Goal: Register for event/course

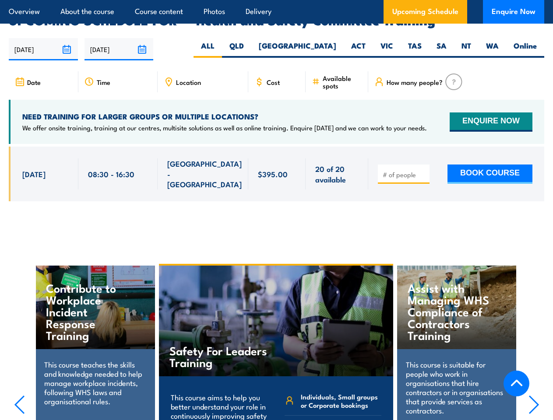
scroll to position [1428, 0]
click at [276, 0] on article "Overview About the course Course content Photos Delivery Upcoming Schedule Enqu…" at bounding box center [276, 12] width 535 height 24
click at [43, 38] on input "[DATE]" at bounding box center [43, 49] width 69 height 22
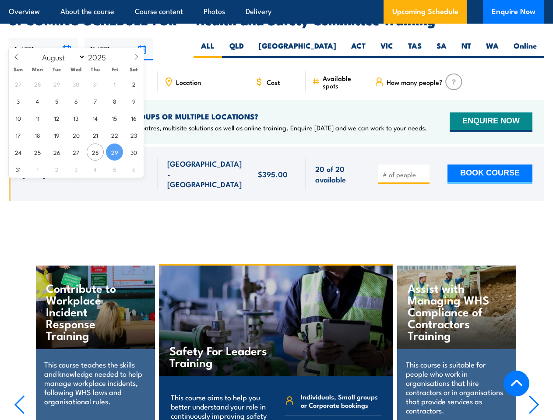
click at [119, 38] on input "[DATE]" at bounding box center [118, 49] width 69 height 22
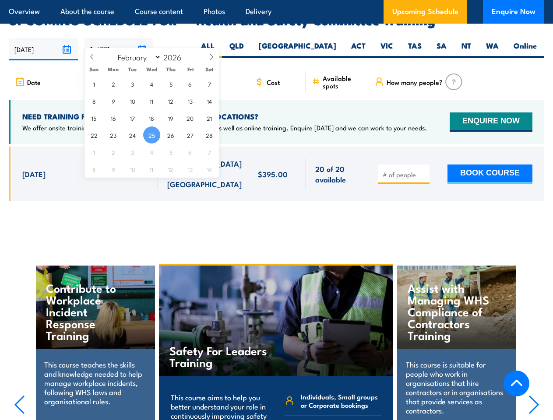
click at [277, 330] on div "Safety For Leaders Training" at bounding box center [276, 321] width 235 height 111
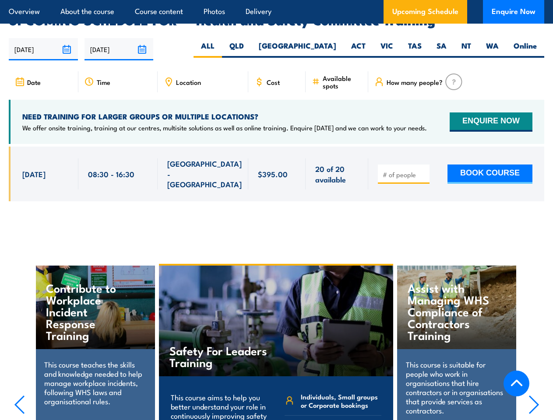
click at [276, 331] on div "Safety For Leaders Training" at bounding box center [276, 321] width 235 height 111
click at [19, 395] on icon "button" at bounding box center [19, 404] width 11 height 19
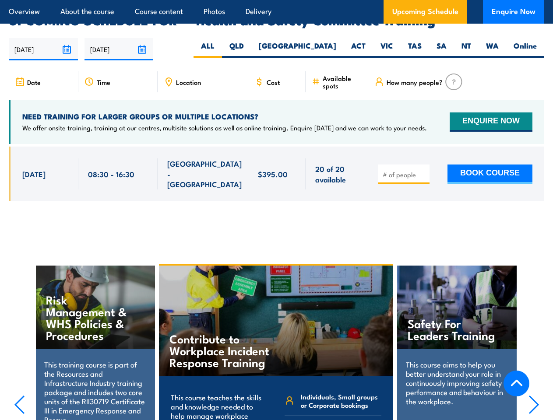
click at [534, 395] on icon "button" at bounding box center [533, 404] width 11 height 19
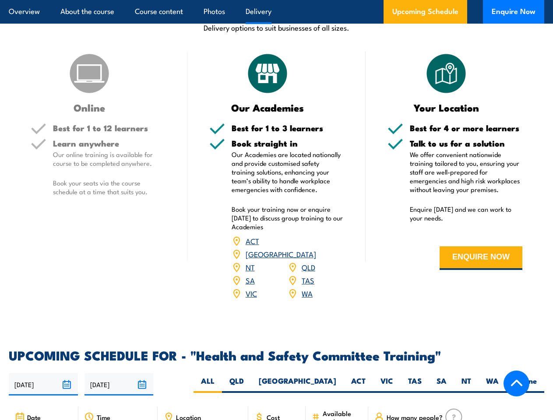
scroll to position [1092, 0]
click at [276, 0] on article "Overview About the course Course content Photos Delivery Upcoming Schedule Enqu…" at bounding box center [276, 12] width 535 height 24
click at [43, 373] on input "[DATE]" at bounding box center [43, 384] width 69 height 22
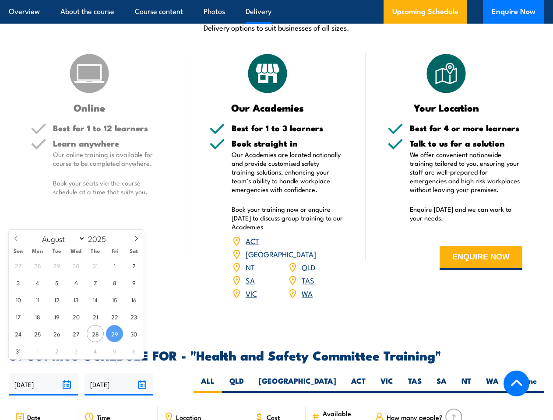
click at [119, 373] on input "[DATE]" at bounding box center [118, 384] width 69 height 22
